Goal: Transaction & Acquisition: Purchase product/service

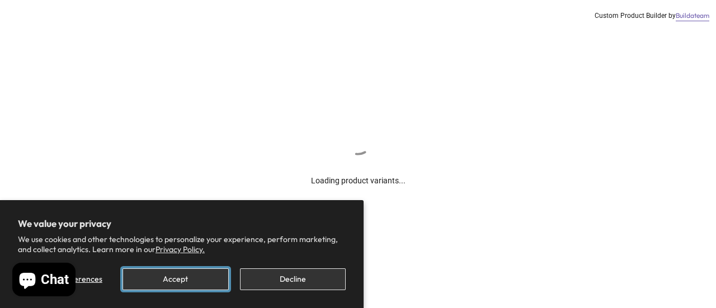
click at [192, 284] on button "Accept" at bounding box center [176, 280] width 106 height 22
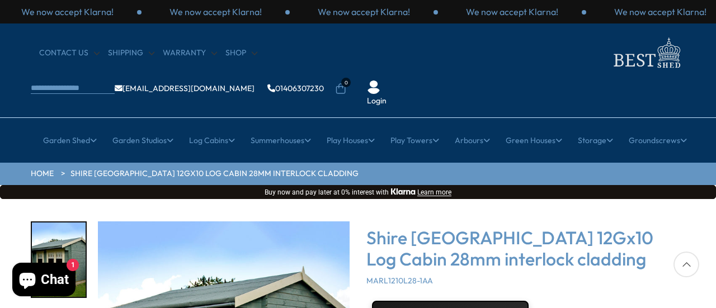
click at [616, 236] on div "Shire Marlborough 12Gx10 Log Cabin 28mm interlock cladding MARL1210L28-1AA" at bounding box center [525, 256] width 319 height 59
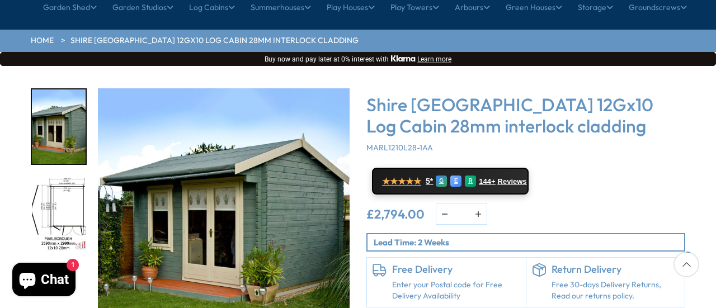
scroll to position [134, 0]
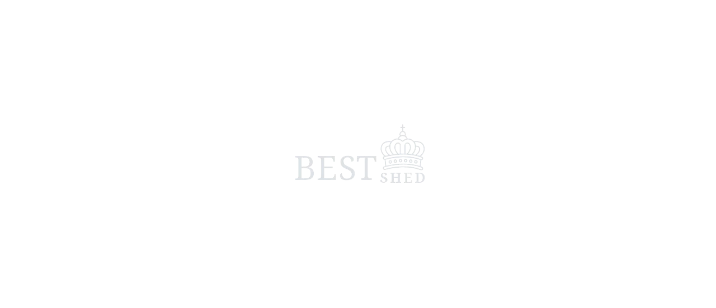
scroll to position [134, 0]
